Goal: Transaction & Acquisition: Purchase product/service

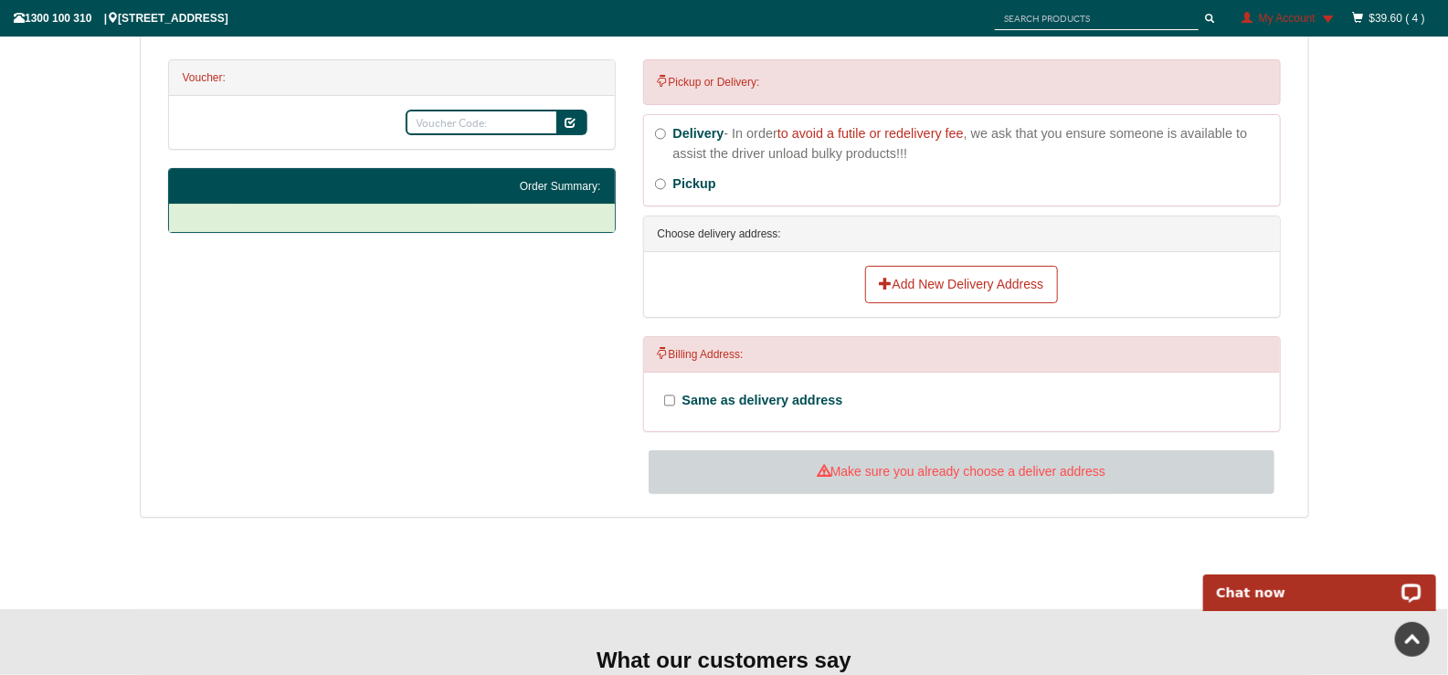
scroll to position [691, 0]
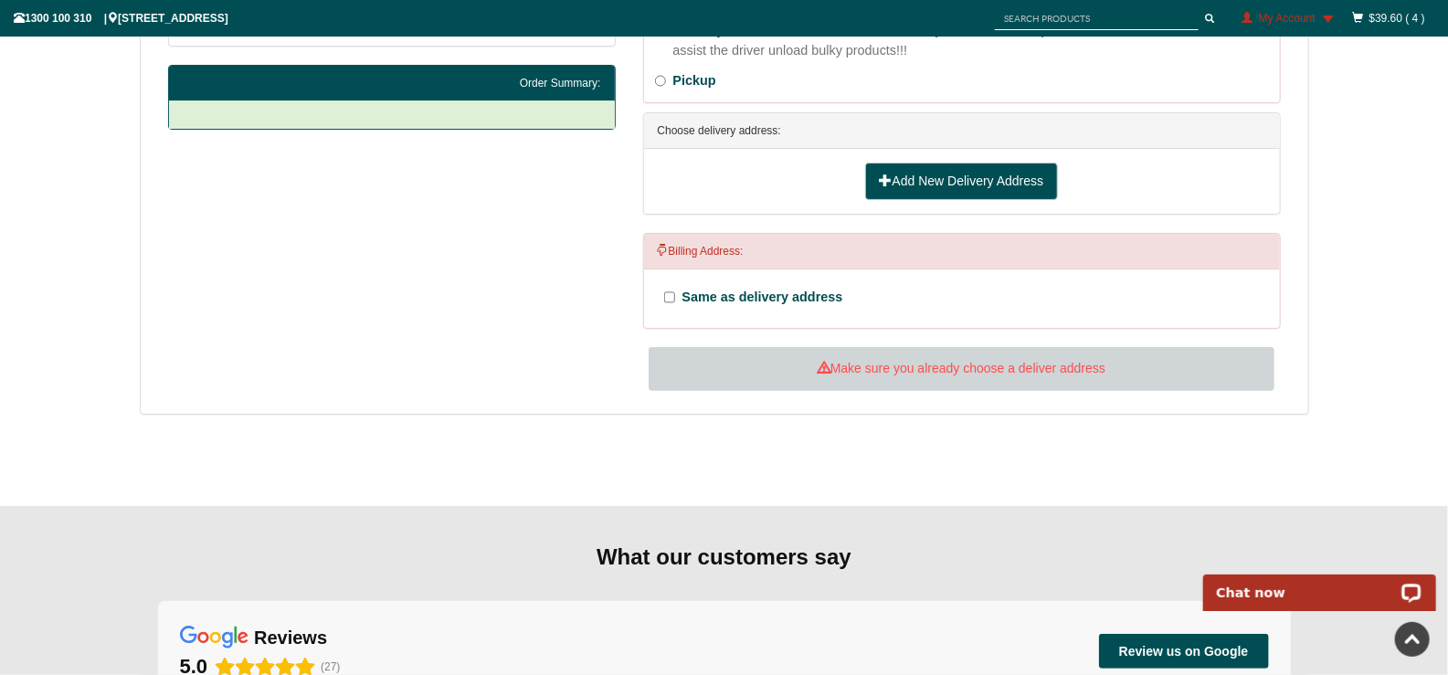
click at [936, 201] on link "Add New Delivery Address" at bounding box center [962, 182] width 194 height 38
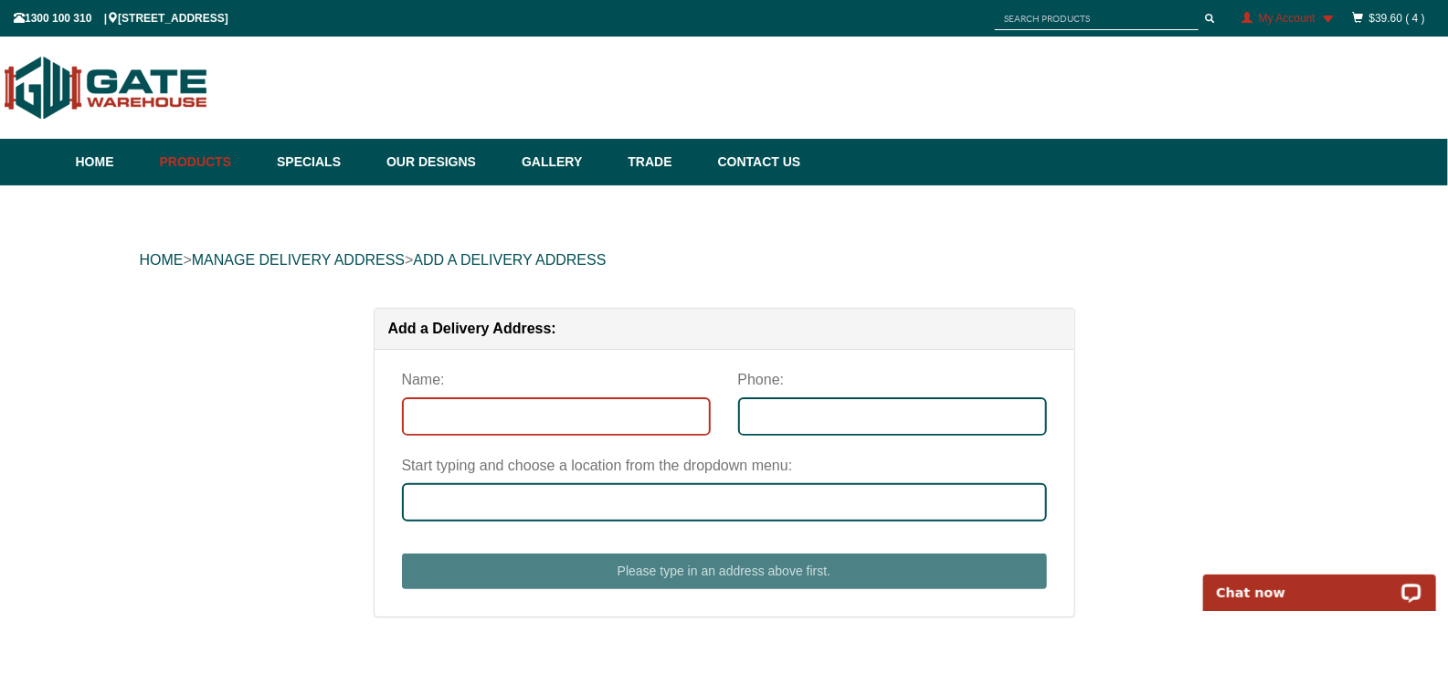
click at [613, 430] on input "Name:" at bounding box center [556, 416] width 309 height 38
type input "[PERSON_NAME]"
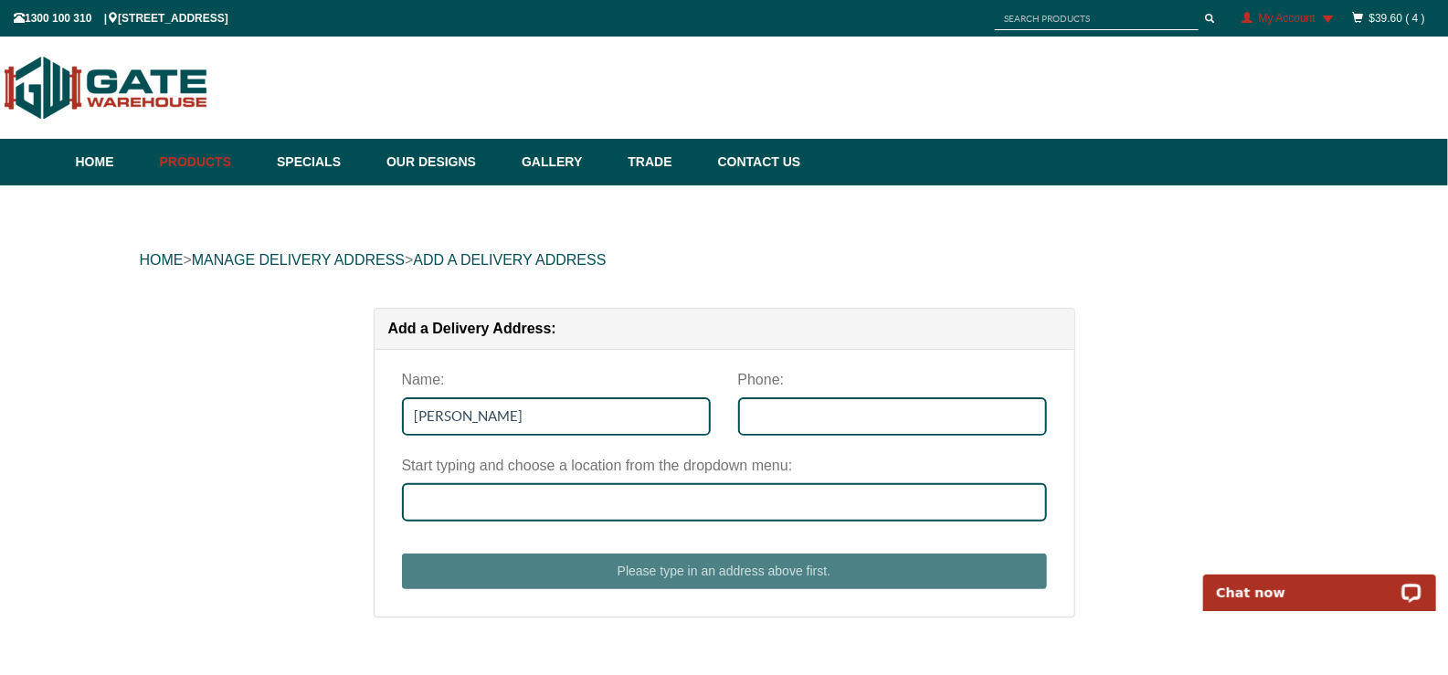
type input "0404845469"
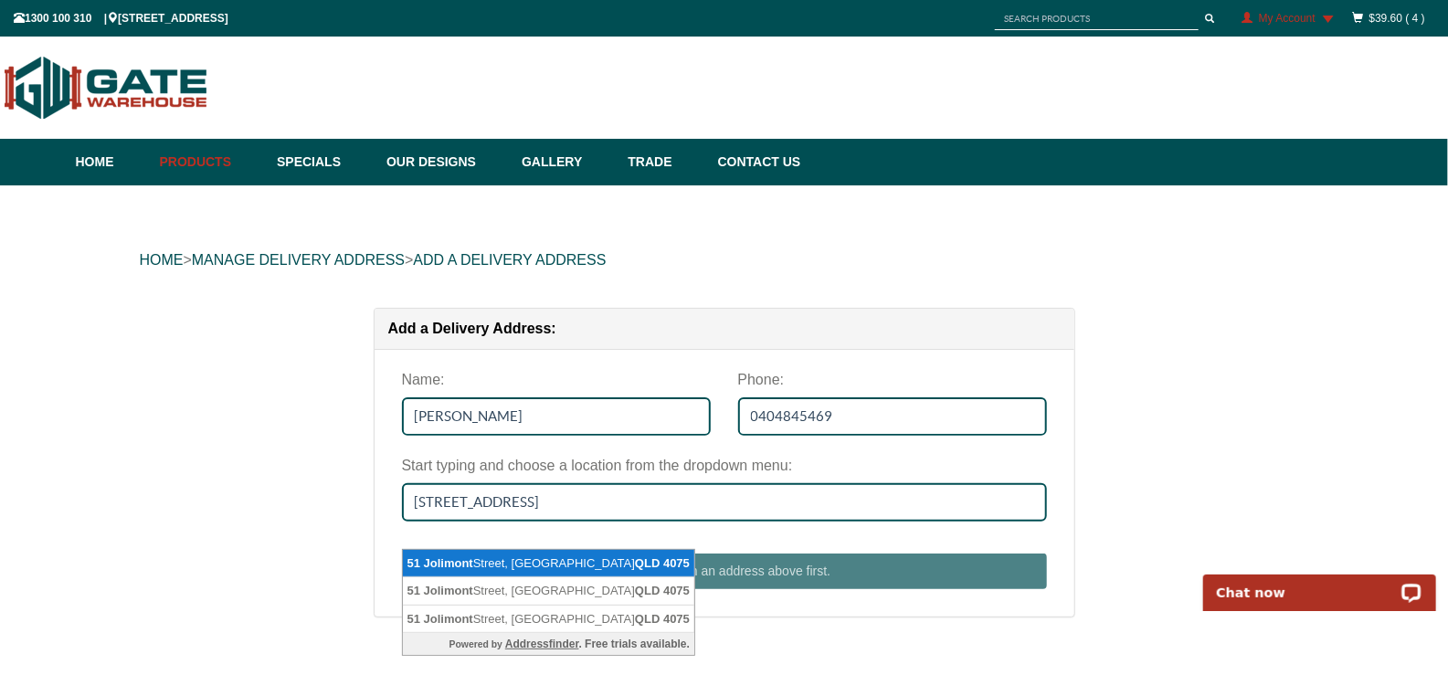
click at [469, 562] on span "Jolimont" at bounding box center [448, 563] width 49 height 14
type input "[STREET_ADDRESS]"
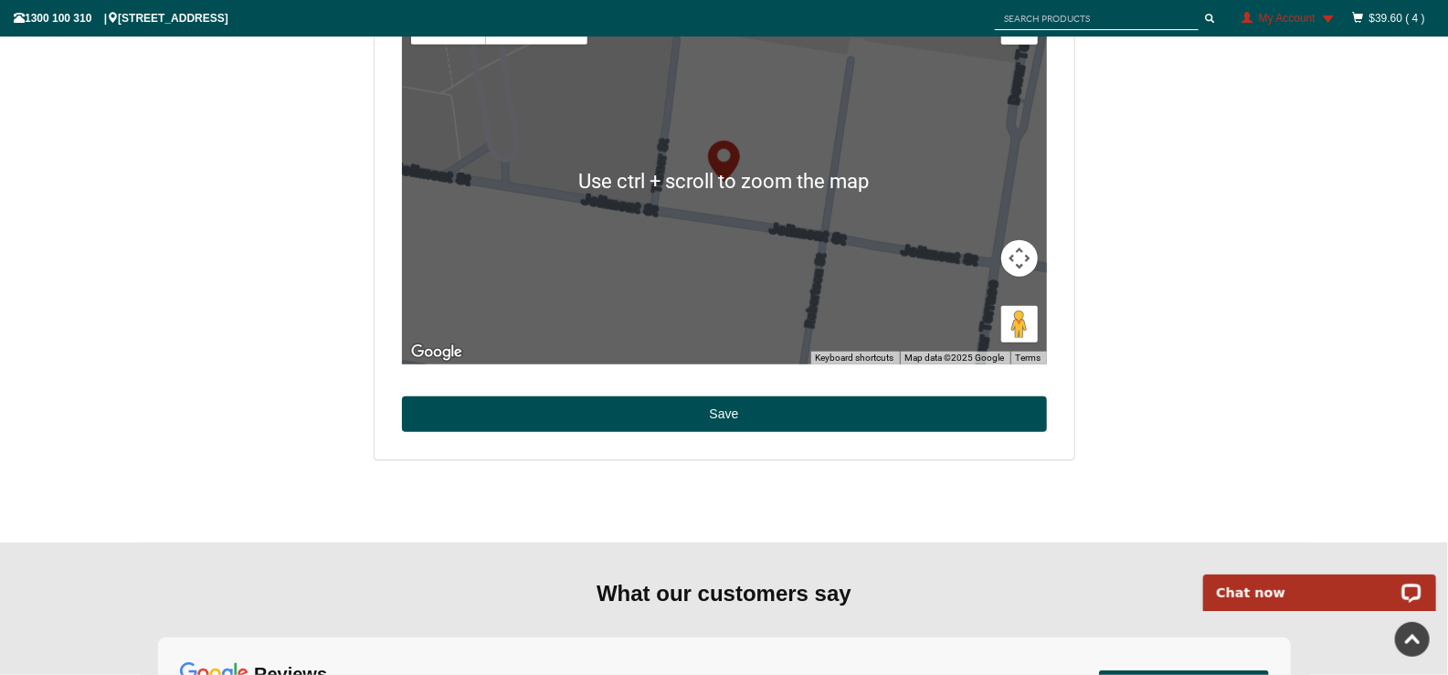
scroll to position [730, 0]
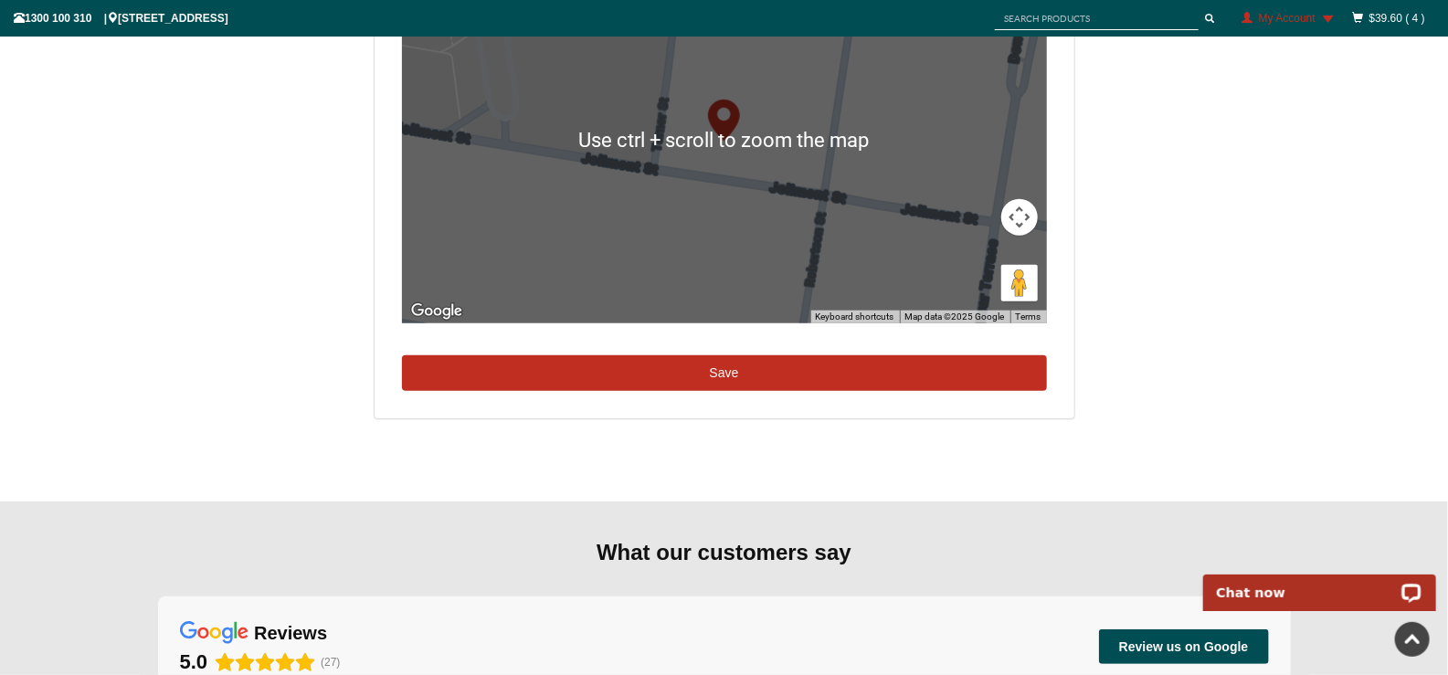
click at [702, 392] on button "Save" at bounding box center [724, 373] width 645 height 37
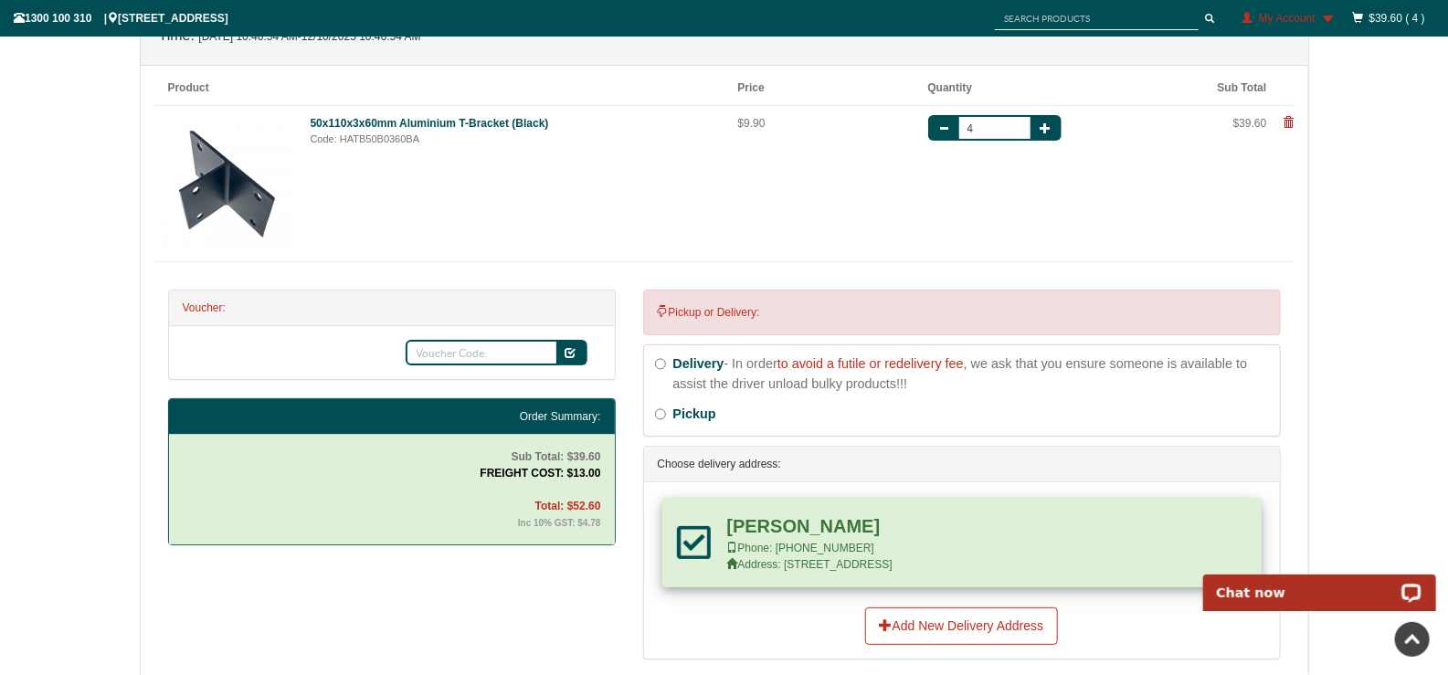
scroll to position [325, 0]
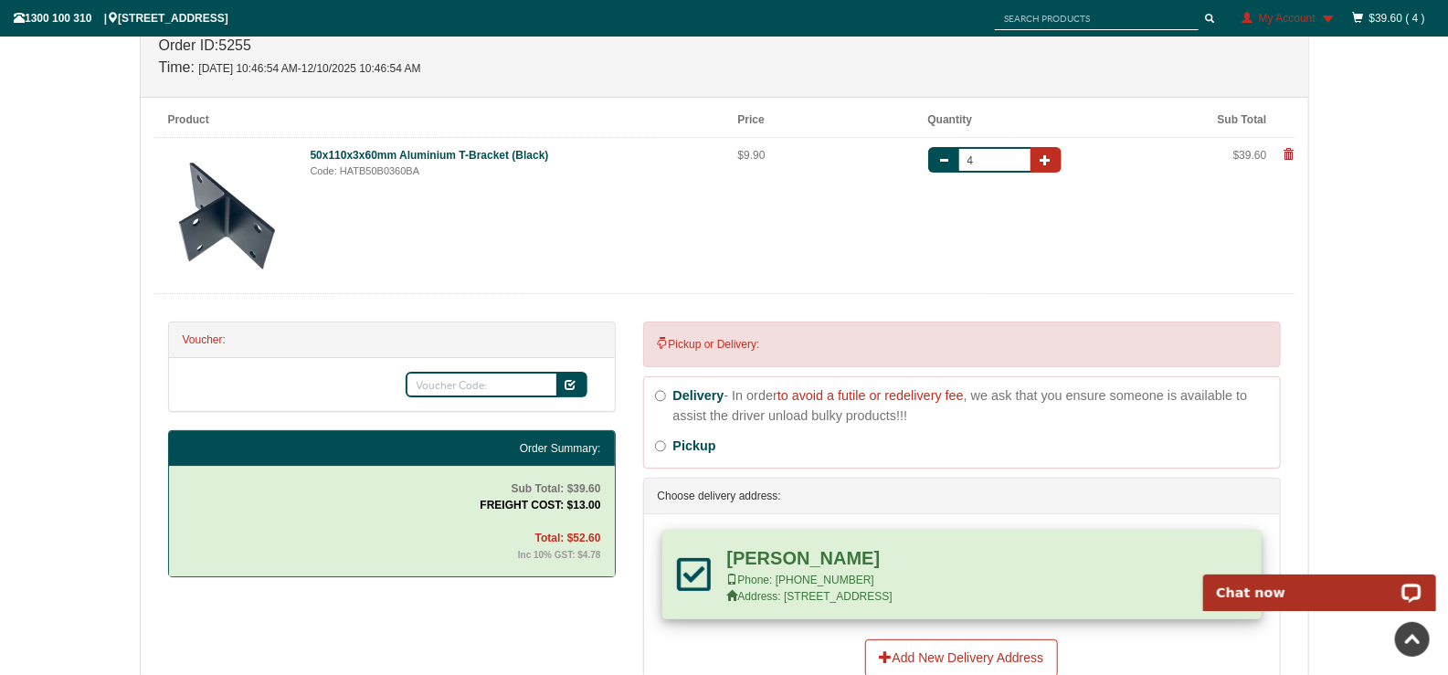
click at [1049, 165] on span "button" at bounding box center [1044, 159] width 11 height 11
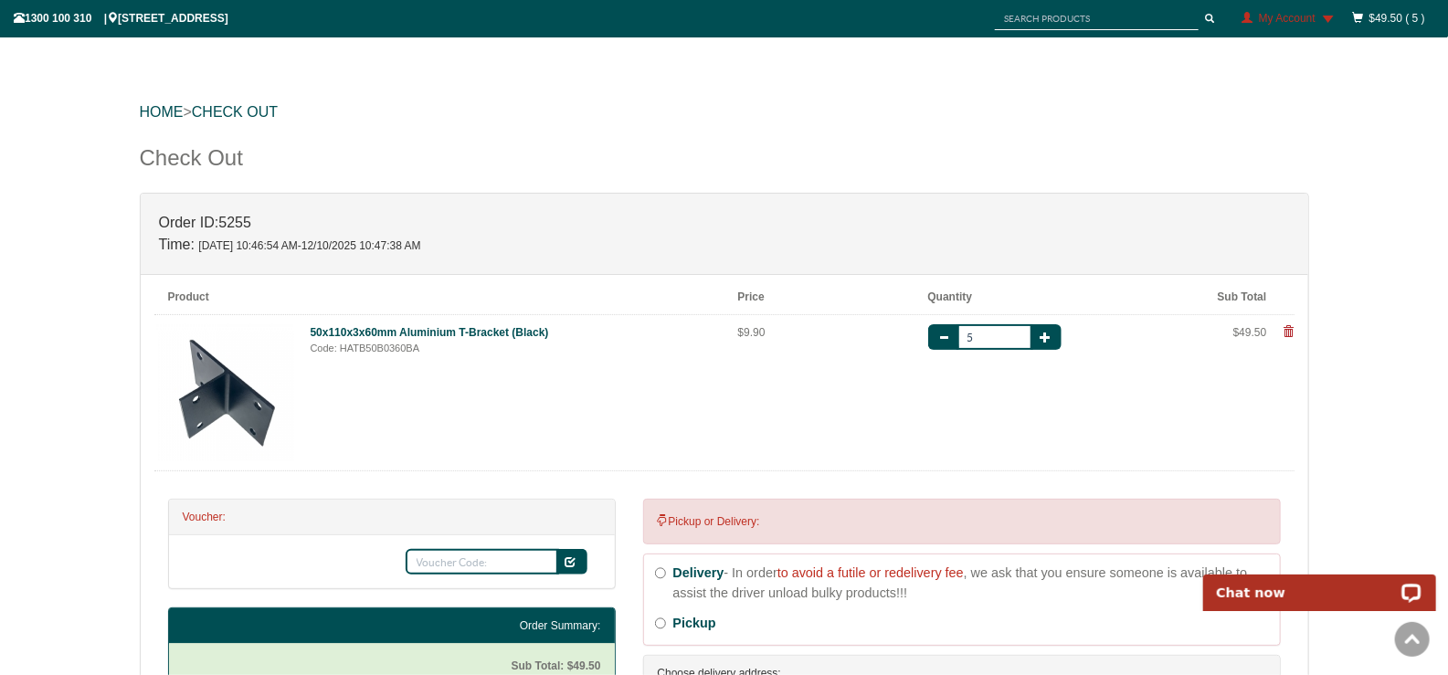
scroll to position [142, 0]
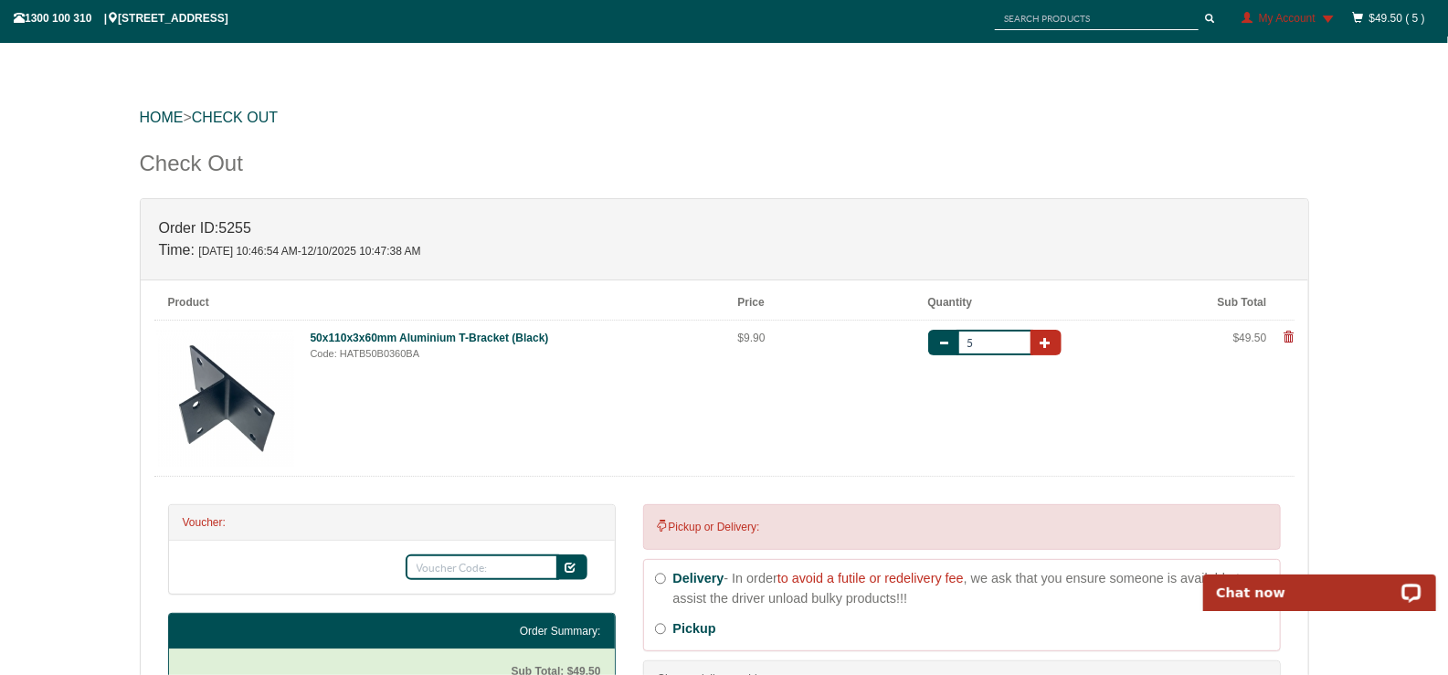
click at [1046, 348] on span "button" at bounding box center [1044, 342] width 11 height 11
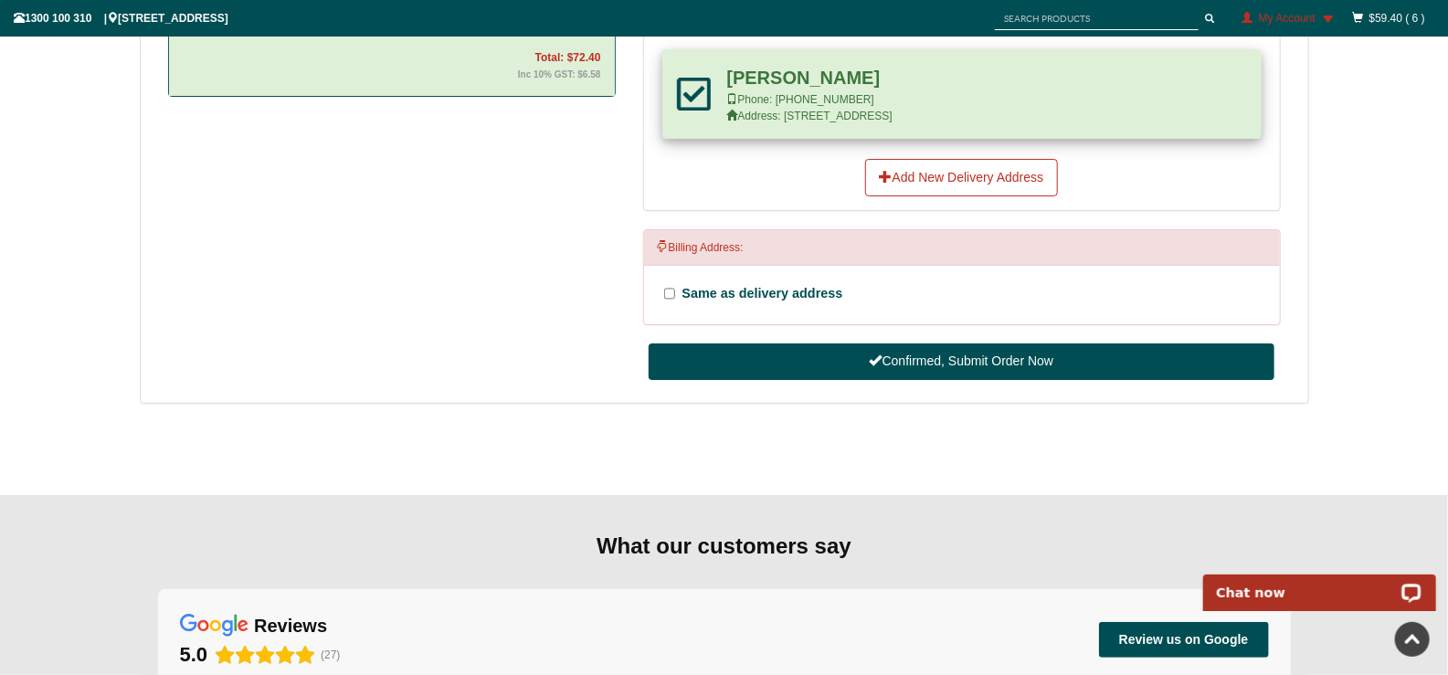
scroll to position [782, 0]
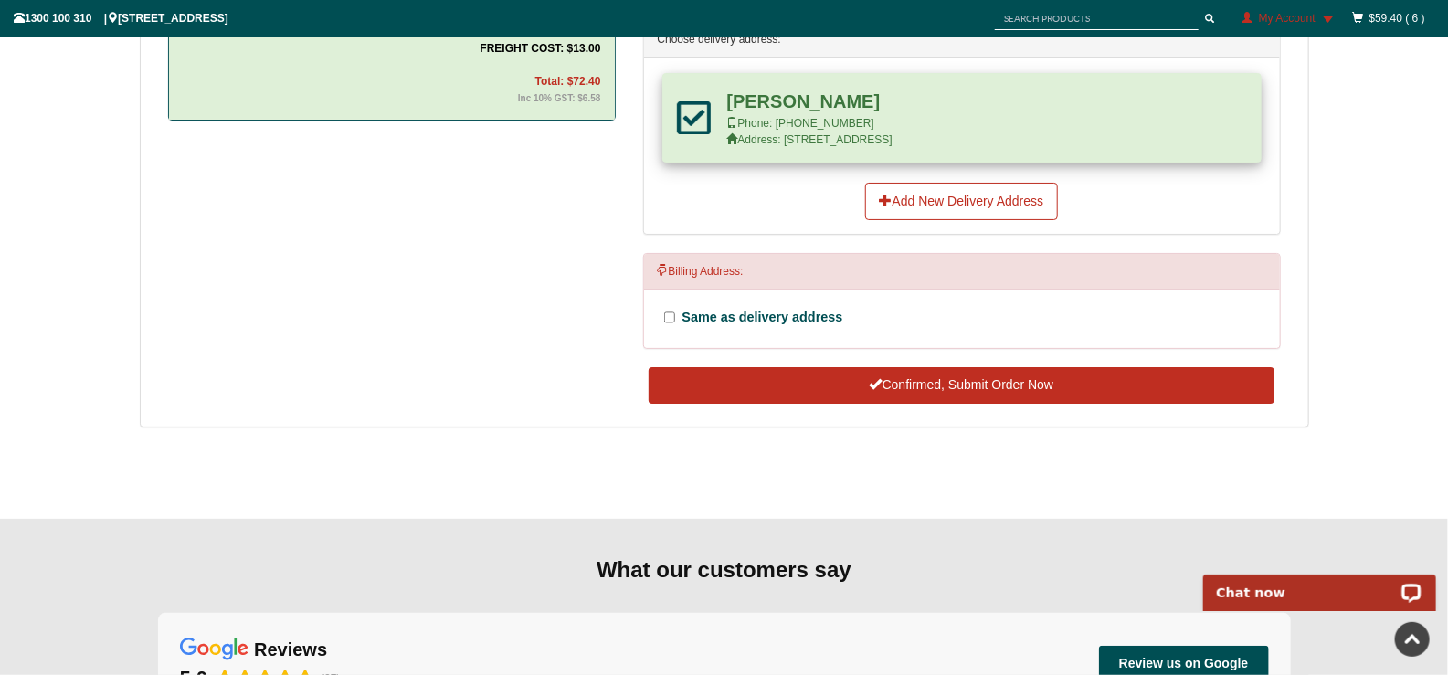
click at [978, 404] on button "Confirmed, Submit Order Now" at bounding box center [961, 385] width 625 height 37
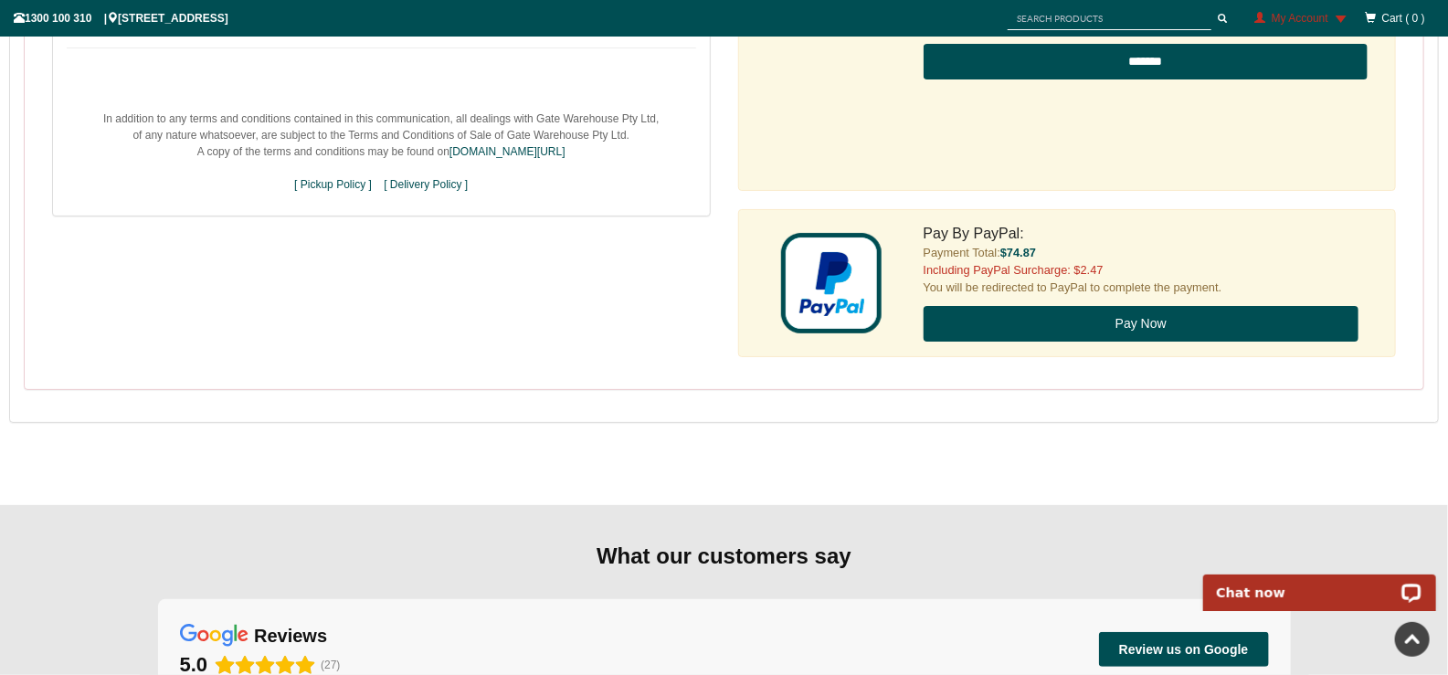
scroll to position [1279, 0]
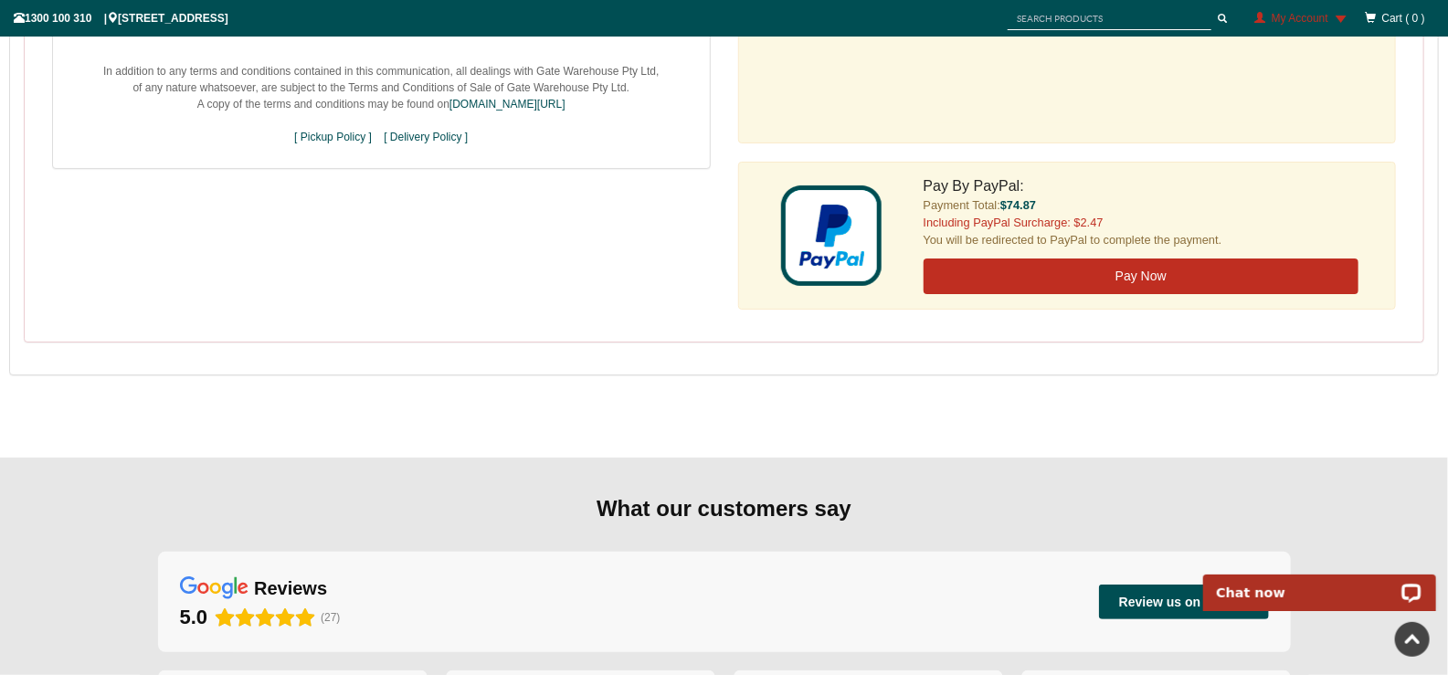
click at [1152, 295] on button "Pay Now" at bounding box center [1141, 276] width 436 height 37
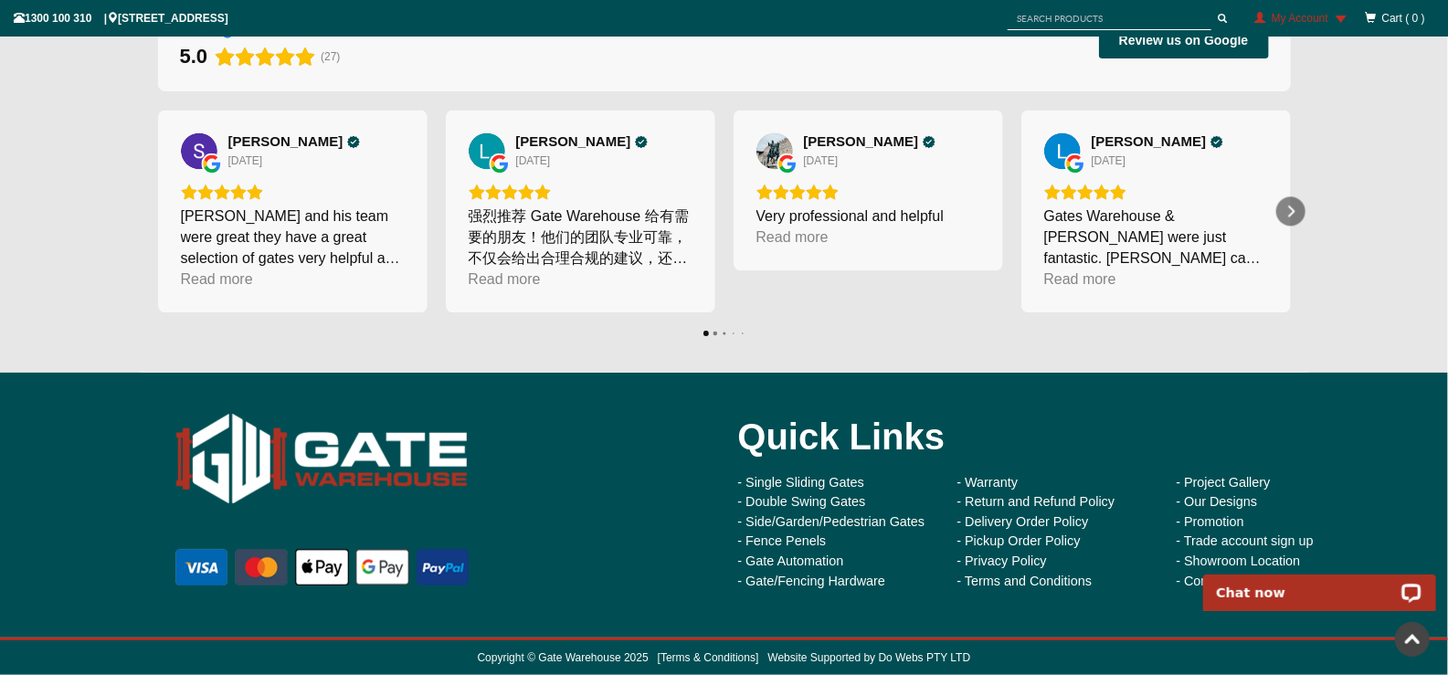
scroll to position [2234, 0]
